Goal: Task Accomplishment & Management: Manage account settings

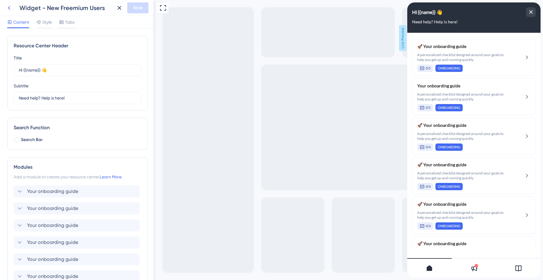
click at [9, 8] on icon at bounding box center [9, 8] width 2 height 4
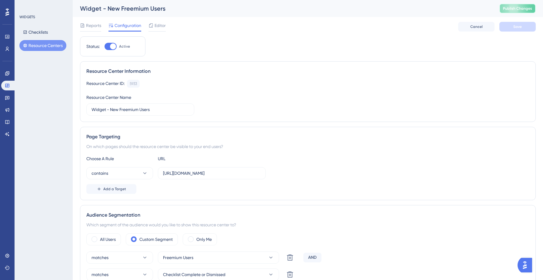
click at [505, 6] on span "Publish Changes" at bounding box center [517, 8] width 29 height 5
click at [41, 46] on button "Resource Centers" at bounding box center [42, 45] width 47 height 11
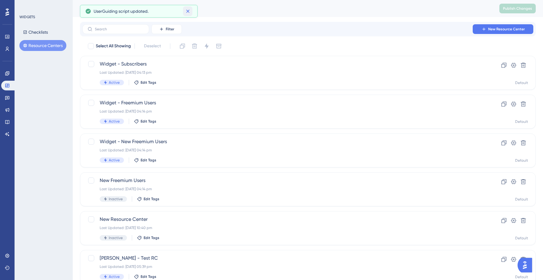
click at [188, 11] on icon at bounding box center [187, 11] width 3 height 3
click at [6, 270] on button at bounding box center [7, 268] width 12 height 10
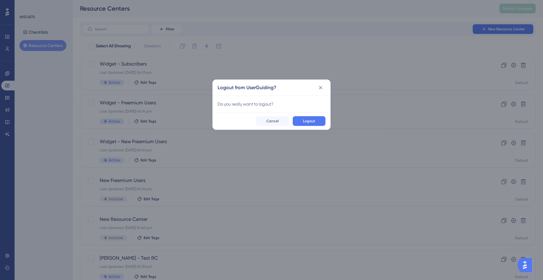
click at [312, 127] on div "Logout Cancel" at bounding box center [272, 120] width 118 height 17
click at [312, 119] on span "Logout" at bounding box center [309, 120] width 12 height 5
